Goal: Information Seeking & Learning: Compare options

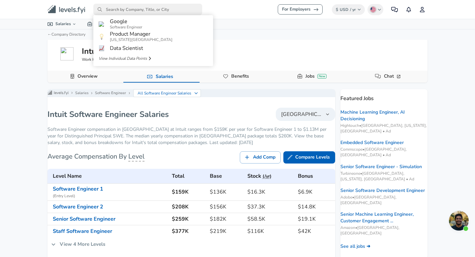
click at [124, 9] on input "primary" at bounding box center [147, 10] width 109 height 12
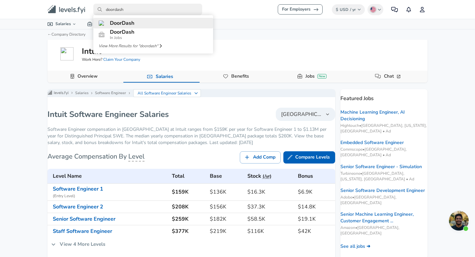
type input "doordash"
click at [124, 23] on span "DoorDash" at bounding box center [122, 22] width 24 height 7
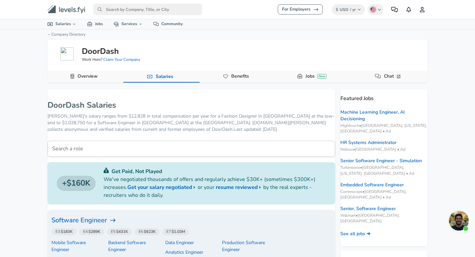
click at [240, 220] on h6 "Software Engineer" at bounding box center [191, 220] width 280 height 11
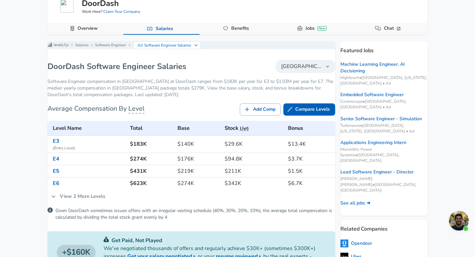
scroll to position [48, 0]
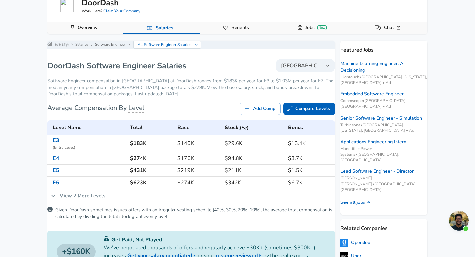
click at [108, 200] on link "View 2 More Levels" at bounding box center [77, 195] width 61 height 14
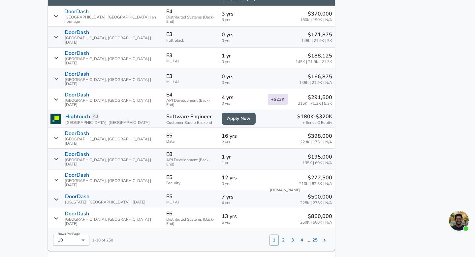
scroll to position [507, 0]
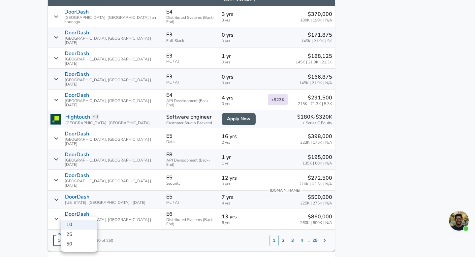
click at [81, 242] on li "50" at bounding box center [79, 244] width 36 height 10
type input "50"
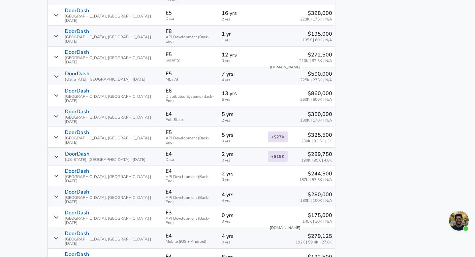
scroll to position [638, 0]
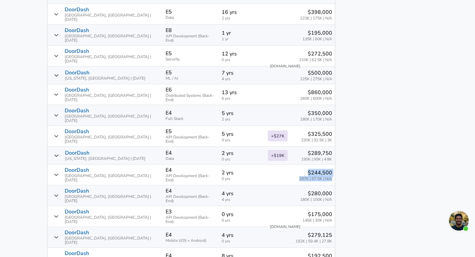
drag, startPoint x: 295, startPoint y: 127, endPoint x: 324, endPoint y: 134, distance: 29.4
click at [324, 164] on td "$244,500 187K | 57.5K | N/A" at bounding box center [300, 174] width 70 height 21
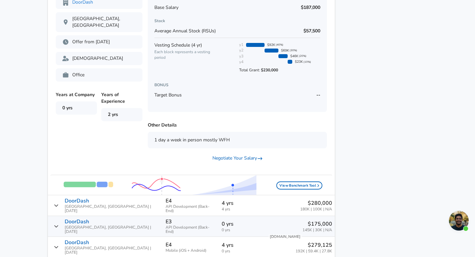
scroll to position [904, 0]
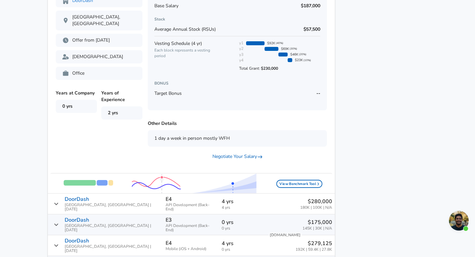
click at [268, 197] on div "$280,000 180K | 100K | N/A" at bounding box center [300, 203] width 64 height 12
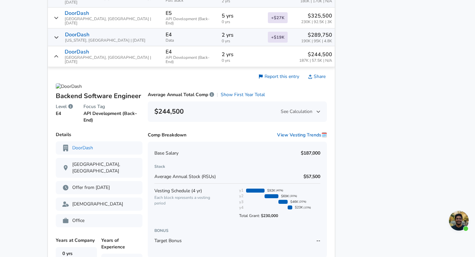
scroll to position [756, 0]
click at [212, 173] on span "Average Annual Stock (RSUs)" at bounding box center [184, 176] width 61 height 6
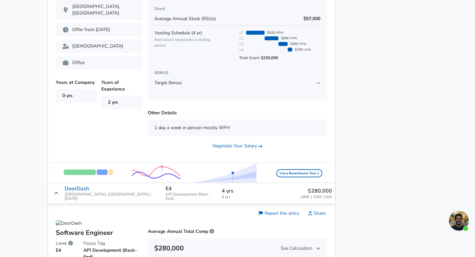
scroll to position [916, 0]
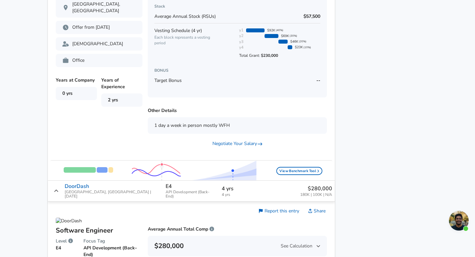
click at [265, 180] on td "$280,000 180K | 100K | N/A" at bounding box center [300, 190] width 70 height 21
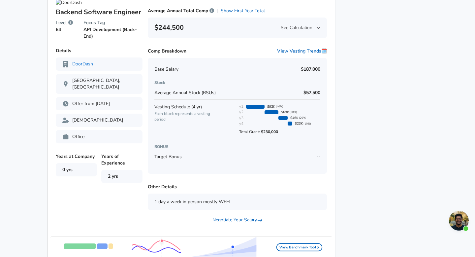
click at [254, 183] on div "Other Details 1 day a week in person mostly [DEMOGRAPHIC_DATA]" at bounding box center [237, 196] width 179 height 26
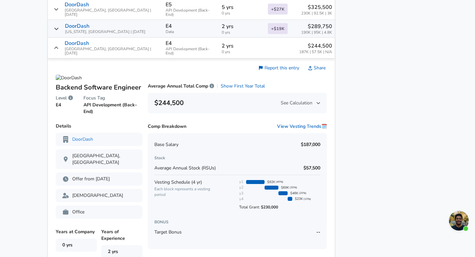
scroll to position [763, 0]
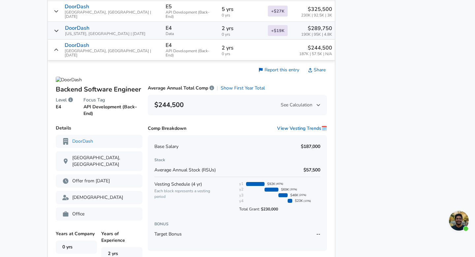
click at [59, 47] on icon "Salary Submissions" at bounding box center [56, 49] width 5 height 5
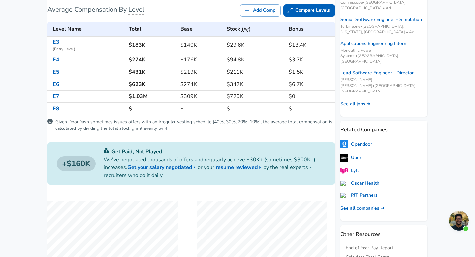
scroll to position [0, 0]
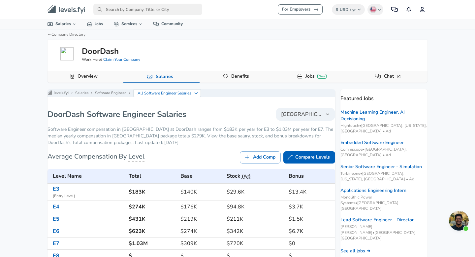
click at [167, 8] on input "primary" at bounding box center [147, 10] width 109 height 12
type input "adobe"
click at [155, 23] on link "Adobe" at bounding box center [153, 23] width 120 height 11
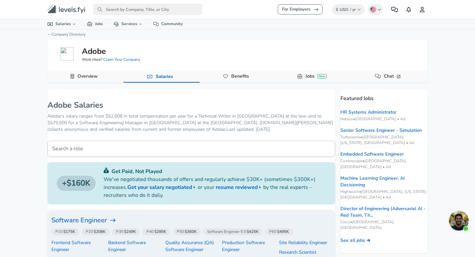
scroll to position [17, 0]
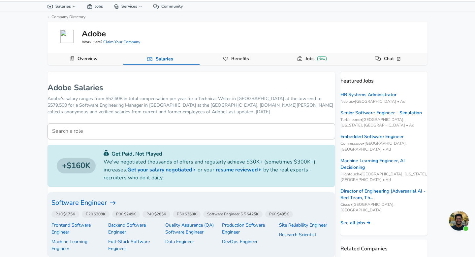
click at [170, 205] on h6 "Software Engineer" at bounding box center [191, 202] width 280 height 11
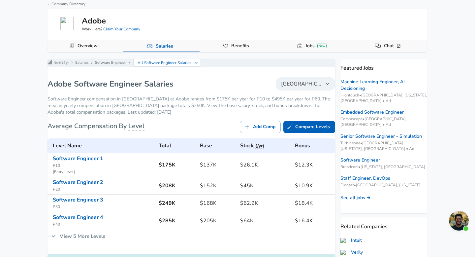
scroll to position [31, 0]
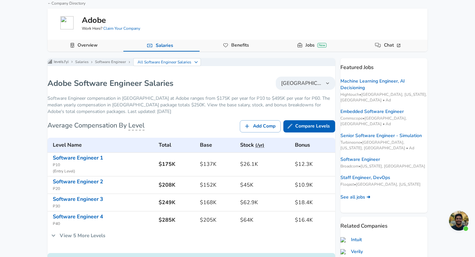
click at [97, 242] on link "View 5 More Levels" at bounding box center [77, 235] width 61 height 14
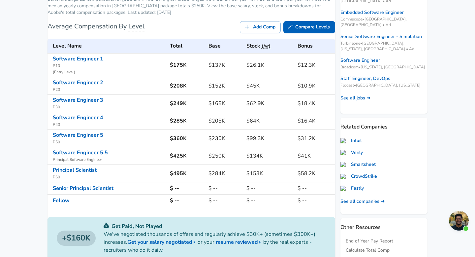
scroll to position [131, 0]
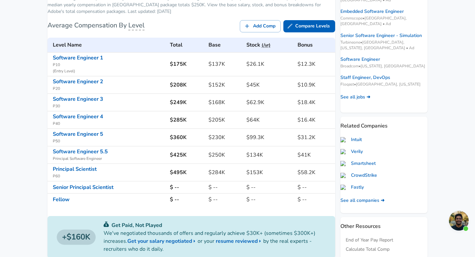
click at [252, 124] on h6 "$64K" at bounding box center [269, 119] width 46 height 9
click at [103, 120] on link "Software Engineer 4" at bounding box center [78, 116] width 50 height 7
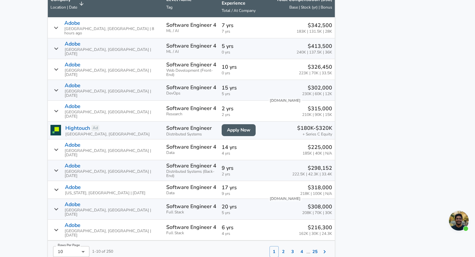
scroll to position [442, 0]
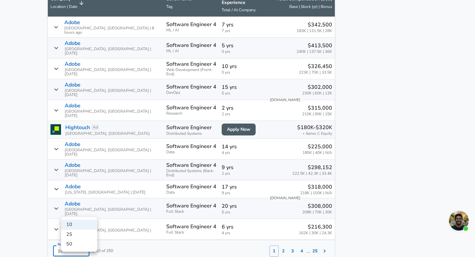
click at [81, 235] on li "25" at bounding box center [79, 234] width 36 height 10
type input "25"
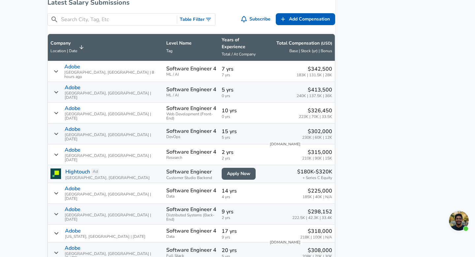
scroll to position [396, 0]
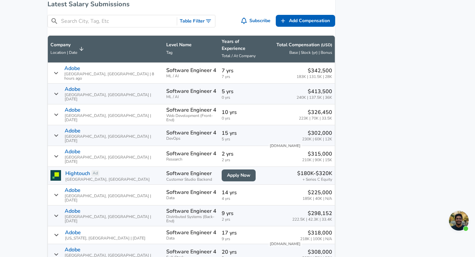
click at [222, 116] on span "0 yrs" at bounding box center [242, 118] width 41 height 4
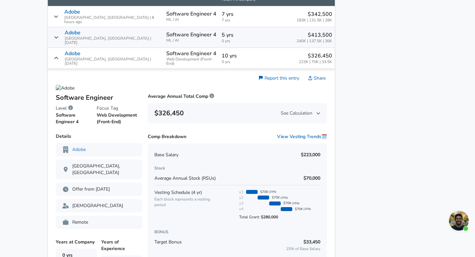
scroll to position [448, 0]
